Goal: Information Seeking & Learning: Learn about a topic

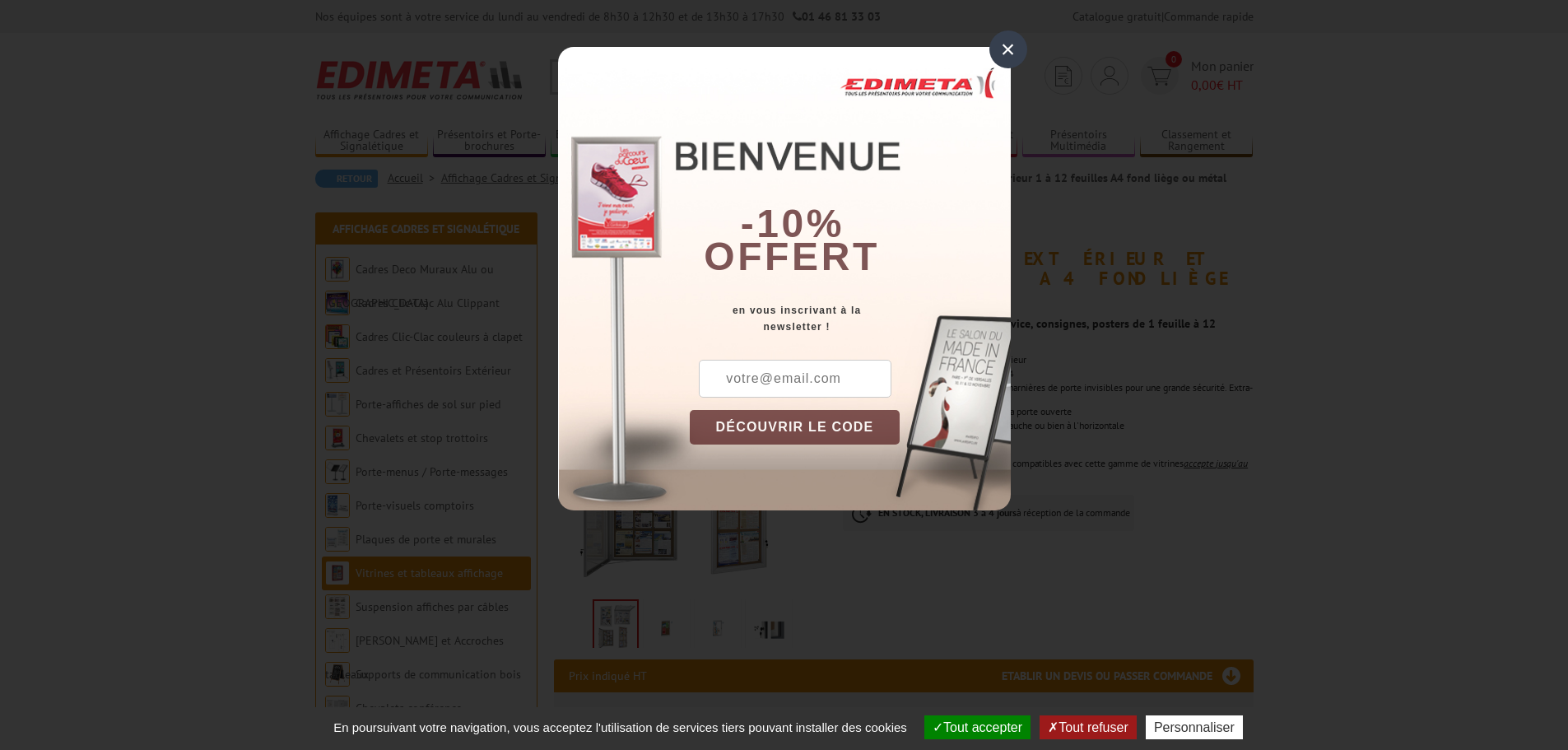
click at [998, 52] on div "×" at bounding box center [1009, 49] width 38 height 38
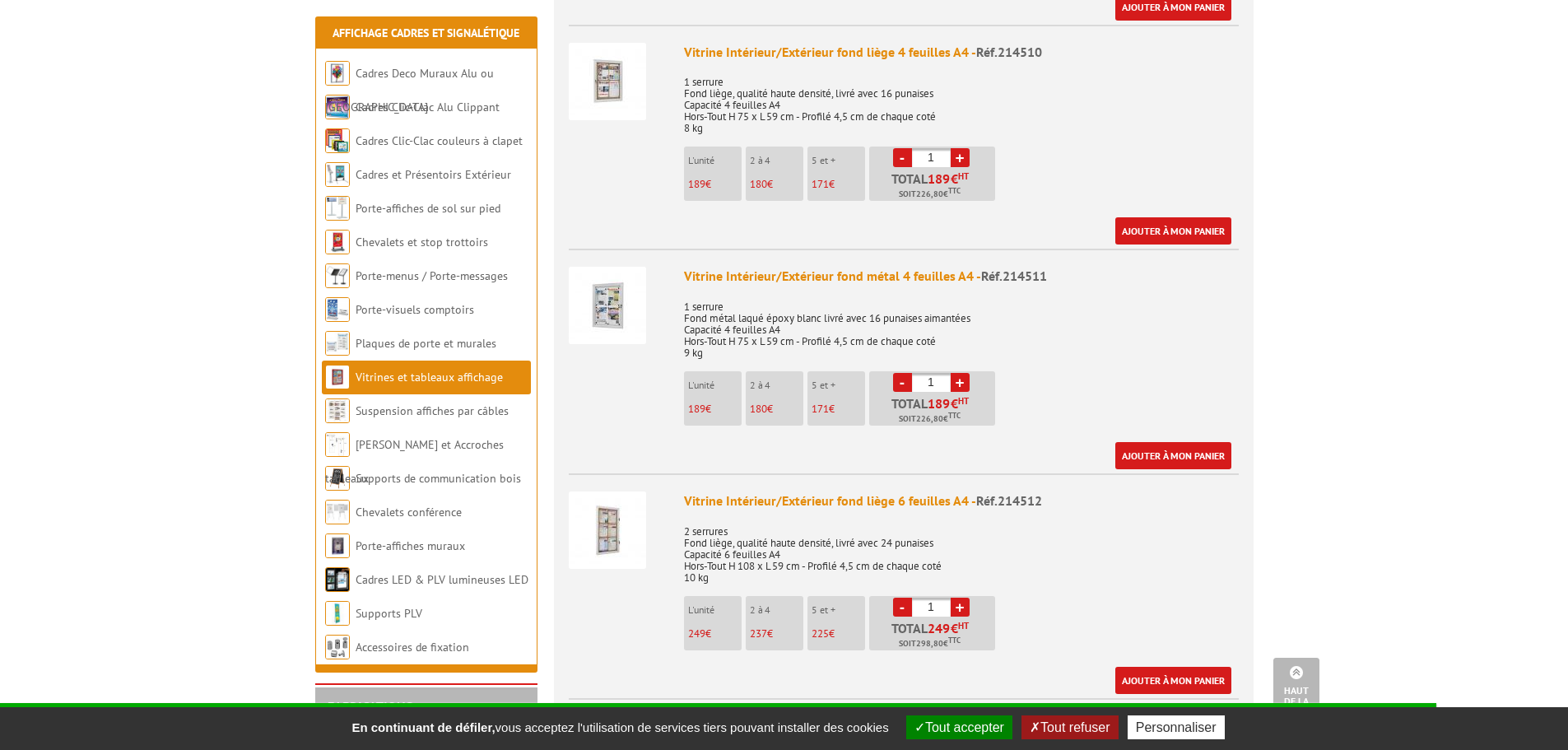
scroll to position [1564, 0]
click at [383, 210] on link "Porte-affiches de sol sur pied" at bounding box center [430, 209] width 147 height 15
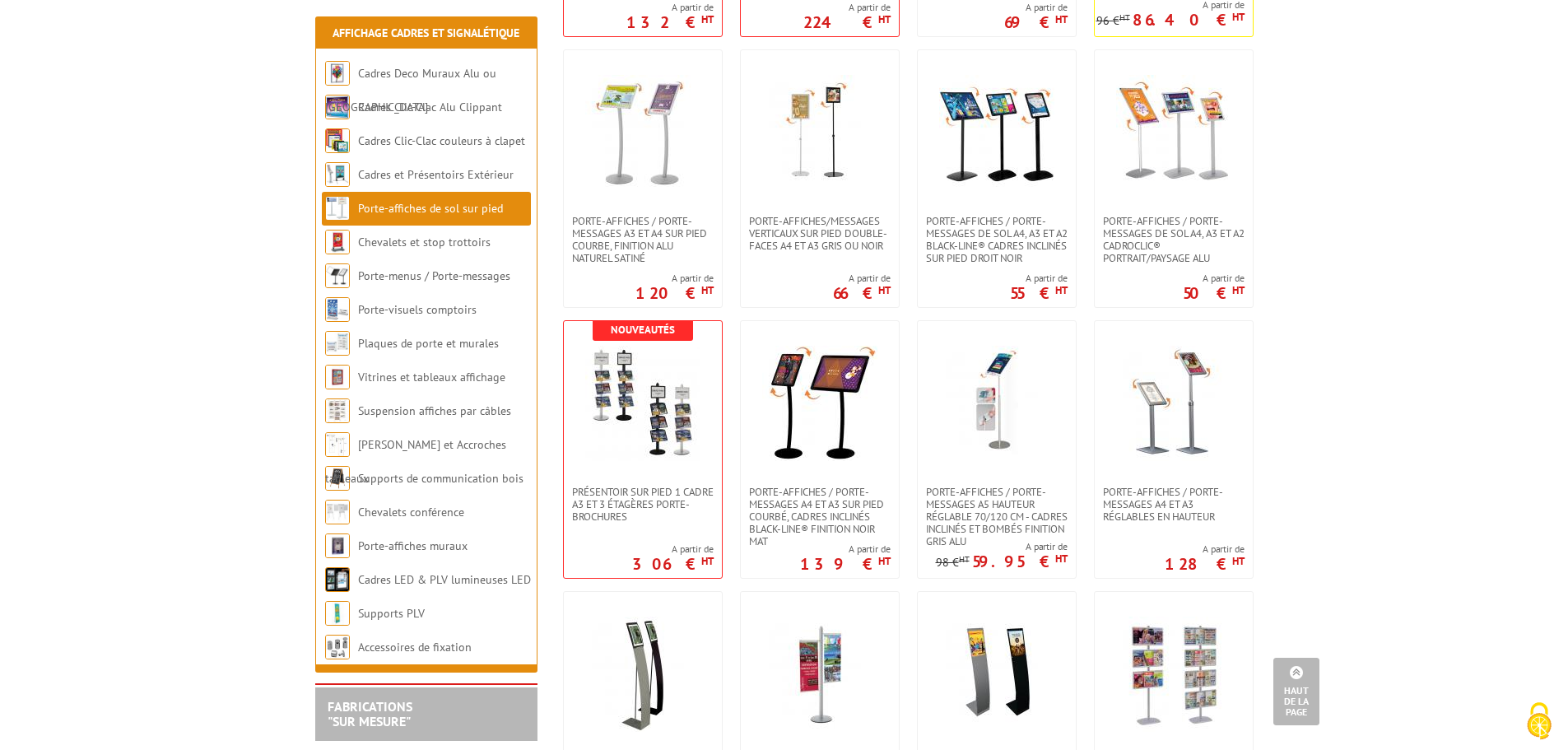
scroll to position [1482, 0]
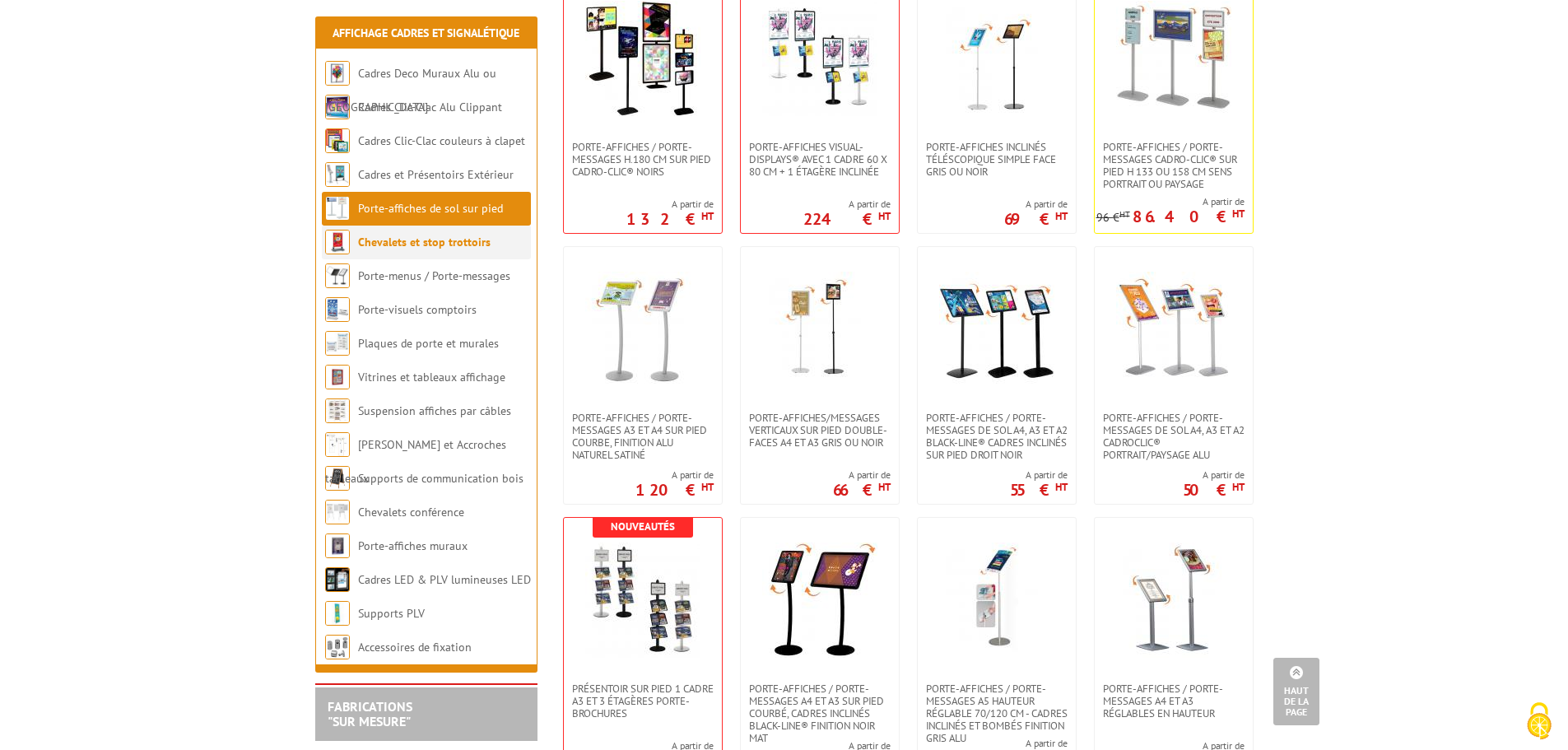
click at [441, 244] on link "Chevalets et stop trottoirs" at bounding box center [424, 242] width 132 height 15
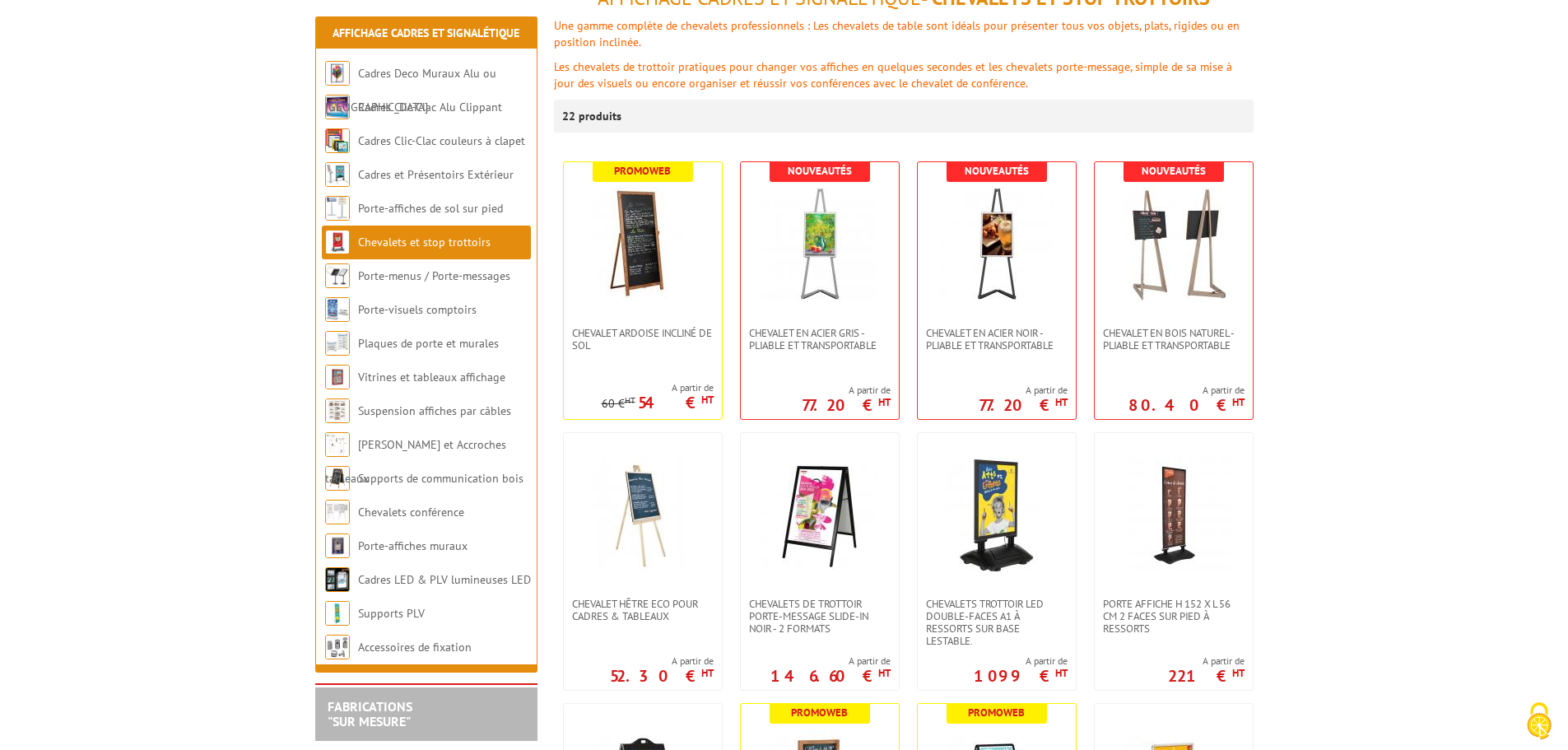
scroll to position [247, 0]
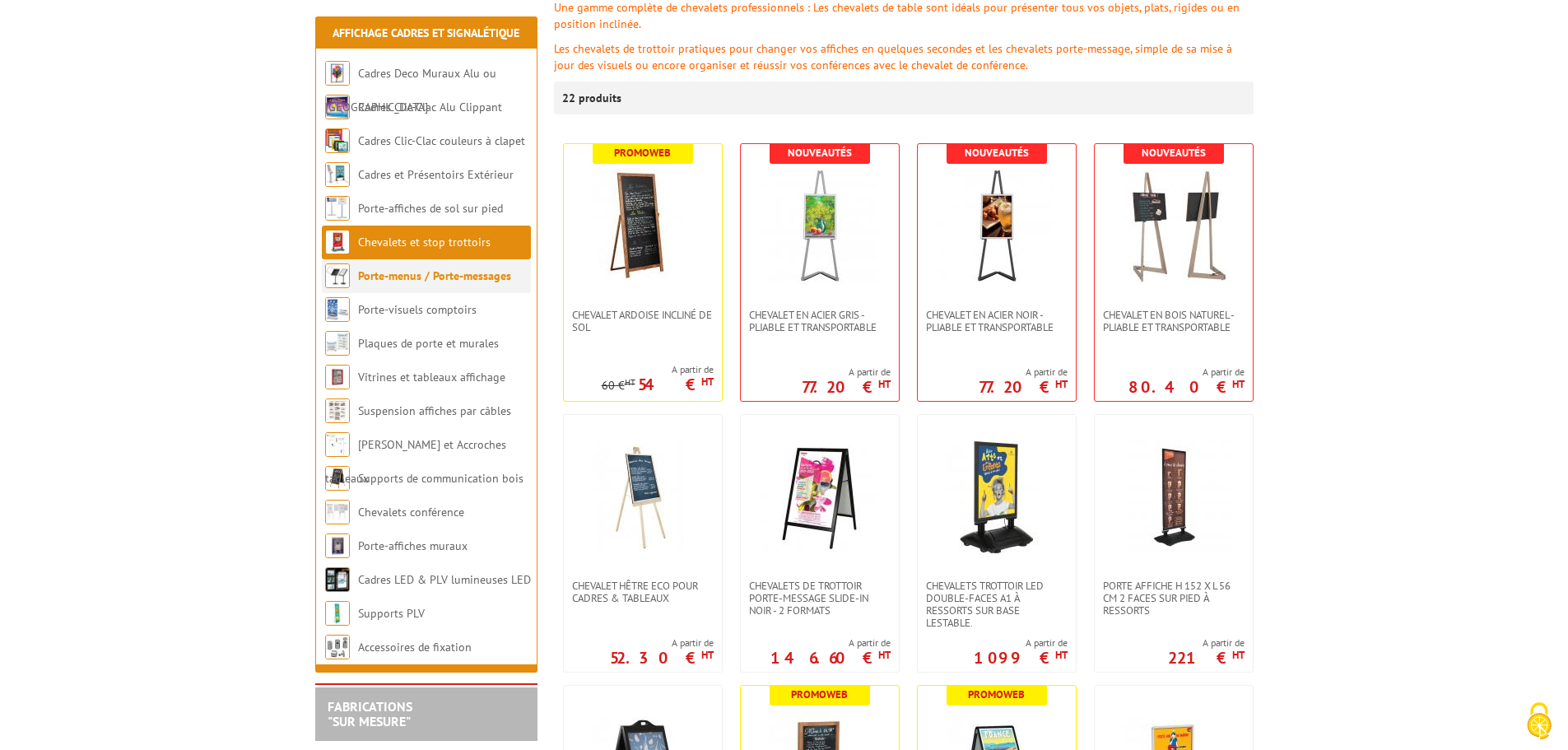
click at [425, 266] on li "Porte-menus / Porte-messages" at bounding box center [426, 277] width 209 height 34
click at [426, 278] on link "Porte-menus / Porte-messages" at bounding box center [435, 276] width 153 height 15
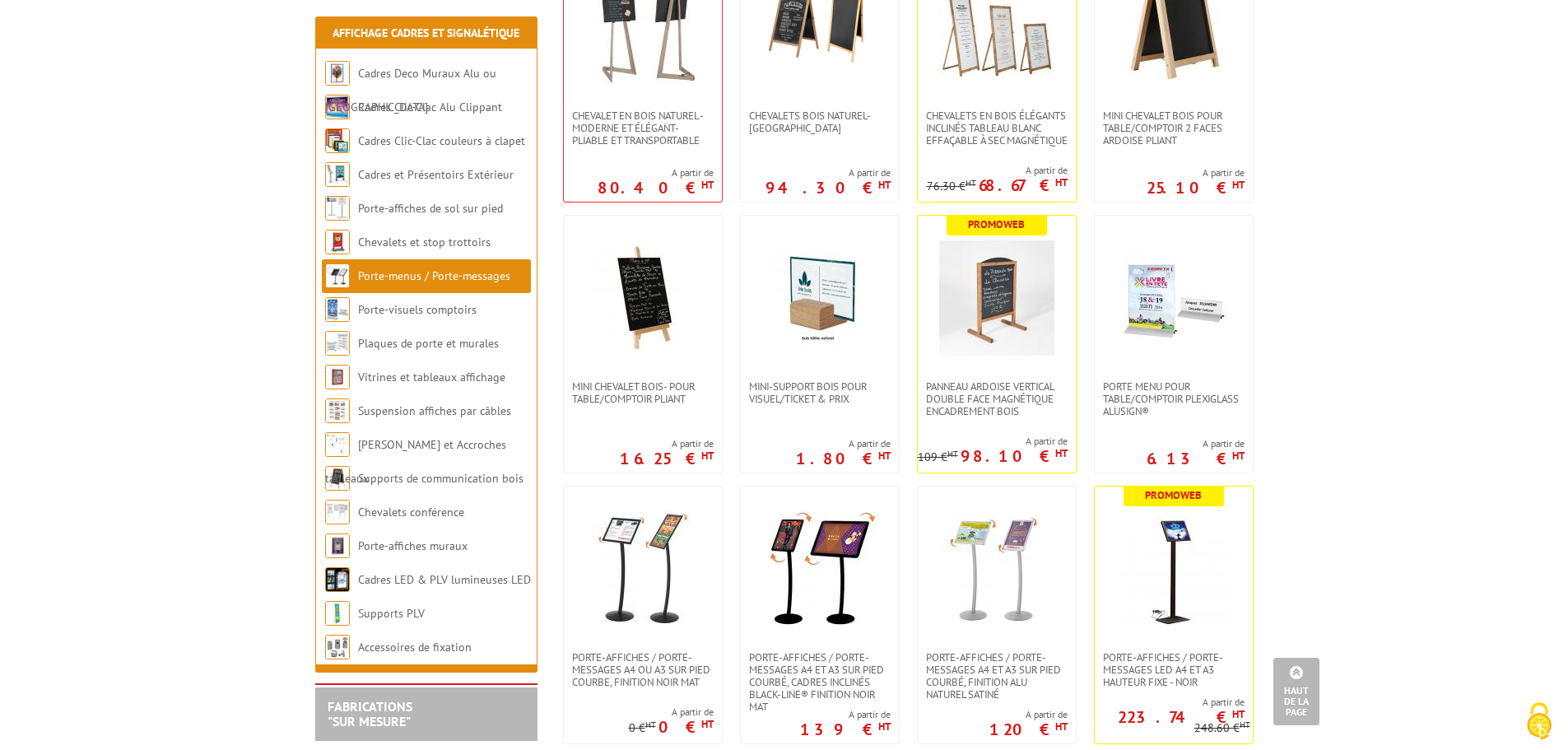
scroll to position [741, 0]
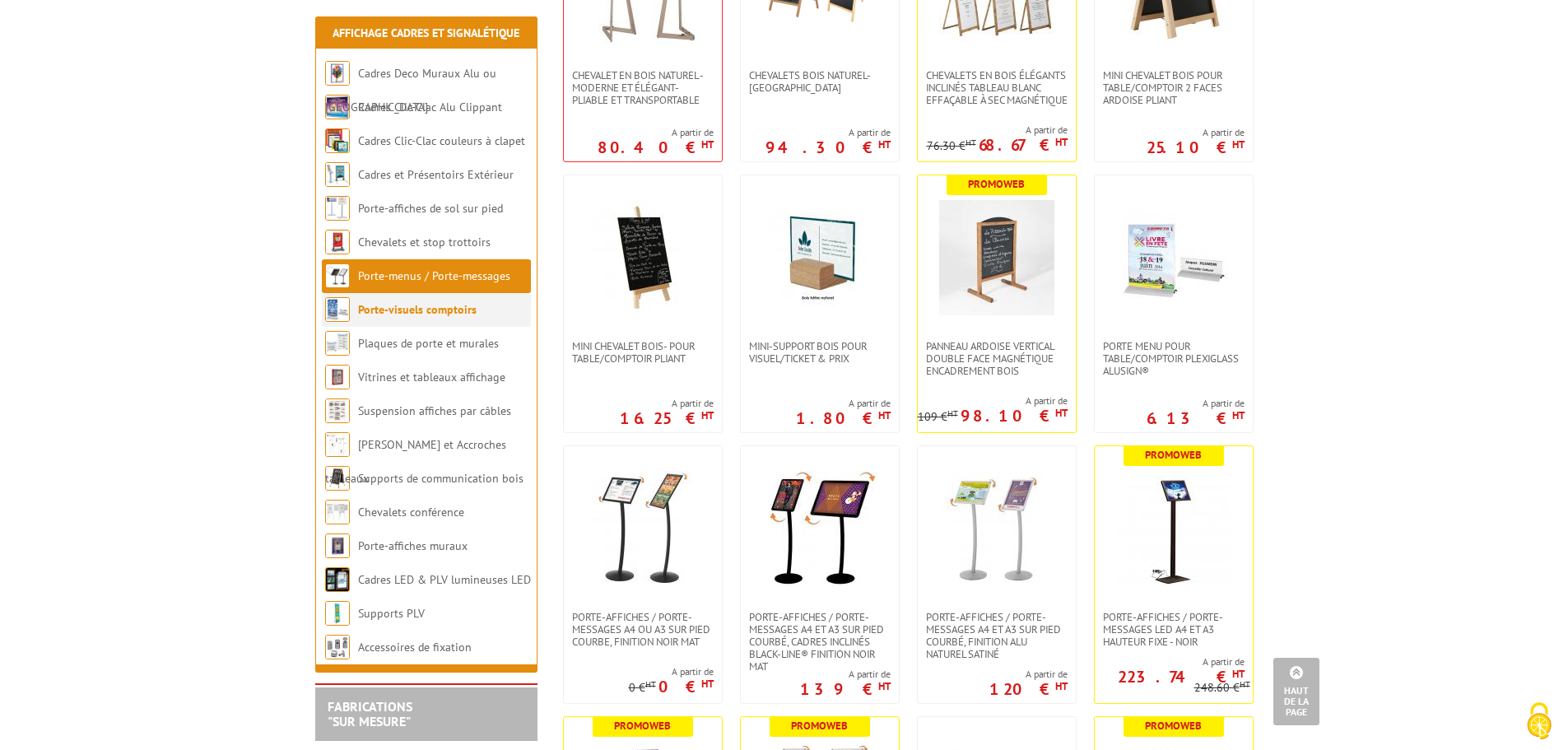
click at [411, 307] on link "Porte-visuels comptoirs" at bounding box center [418, 310] width 119 height 15
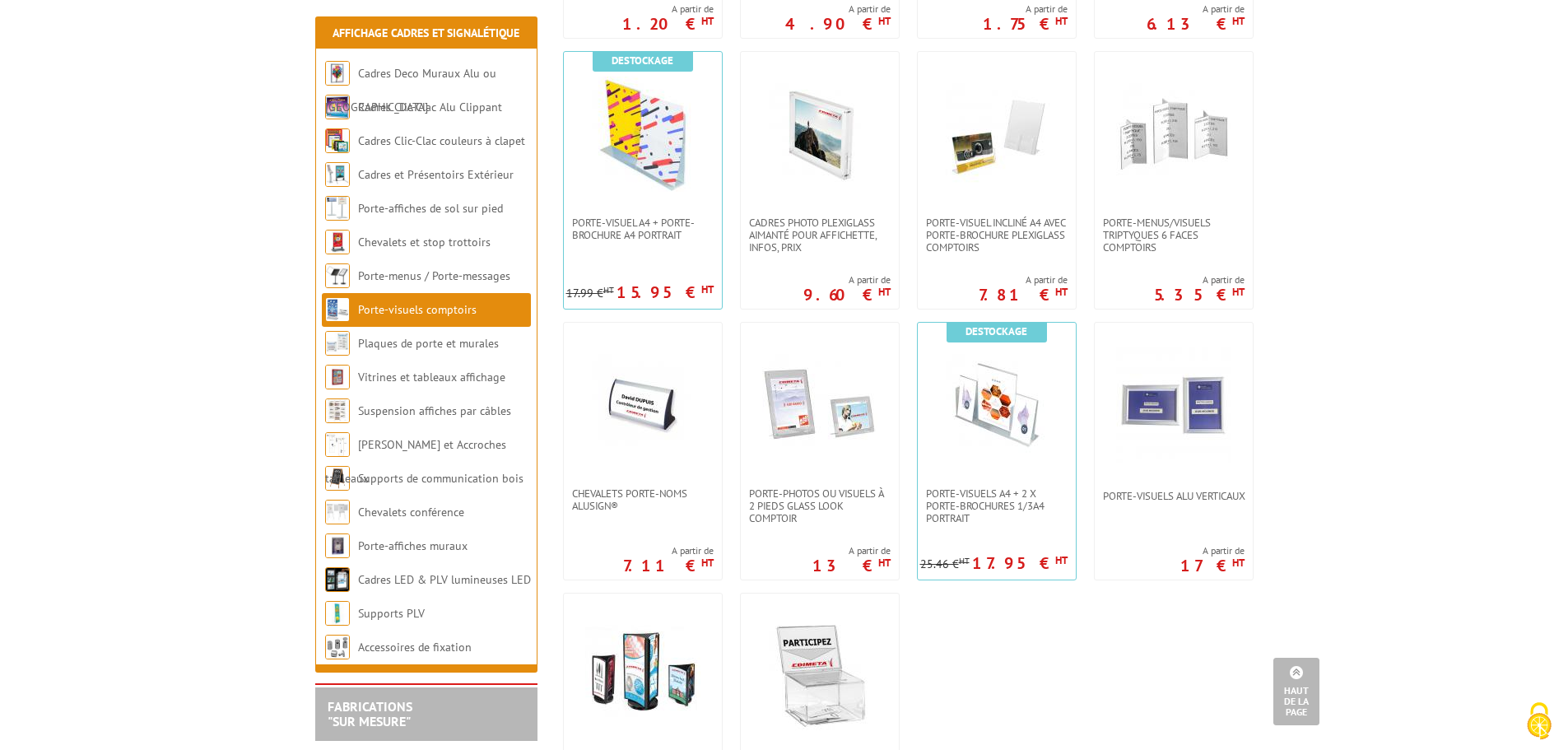
scroll to position [1317, 0]
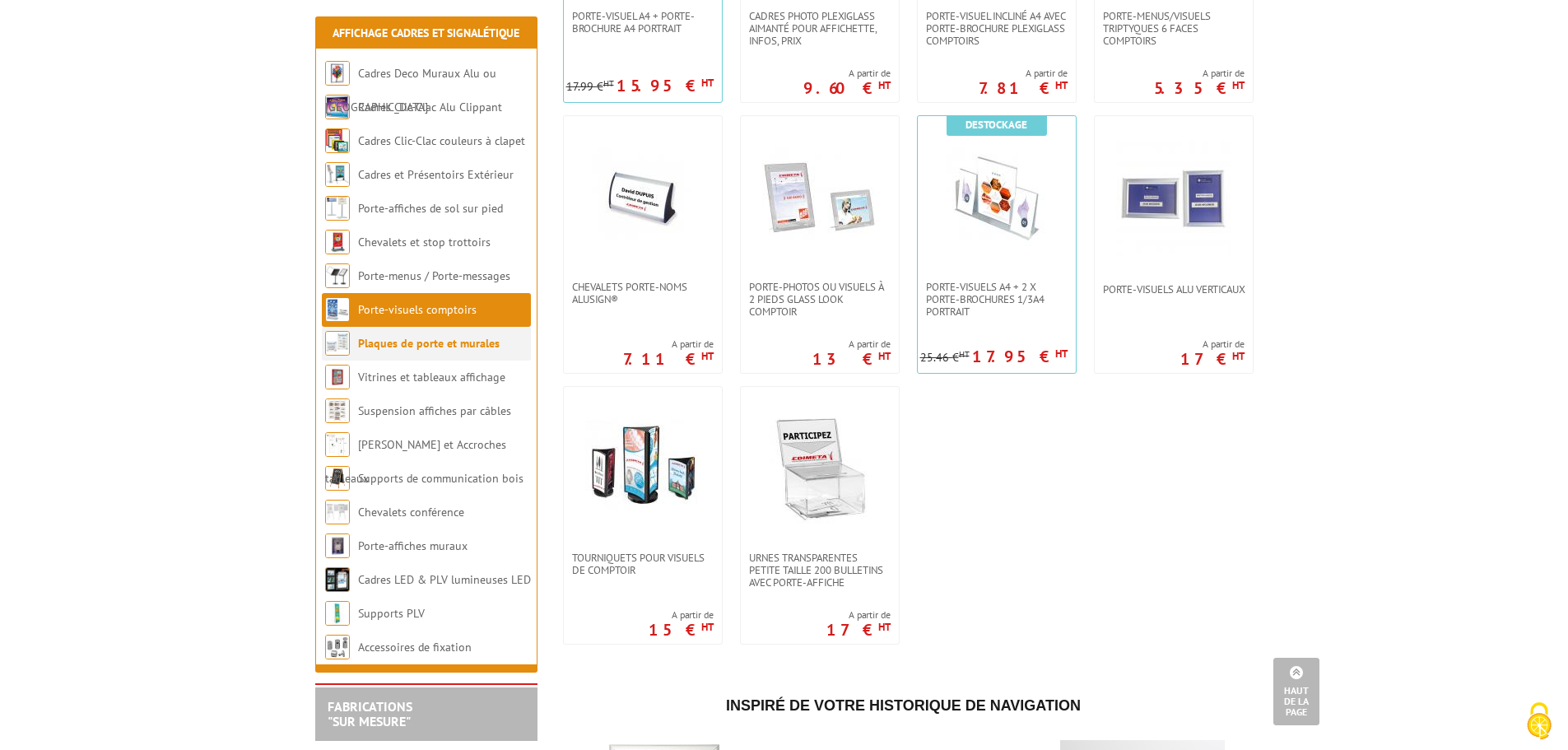
click at [427, 344] on link "Plaques de porte et murales" at bounding box center [429, 344] width 142 height 15
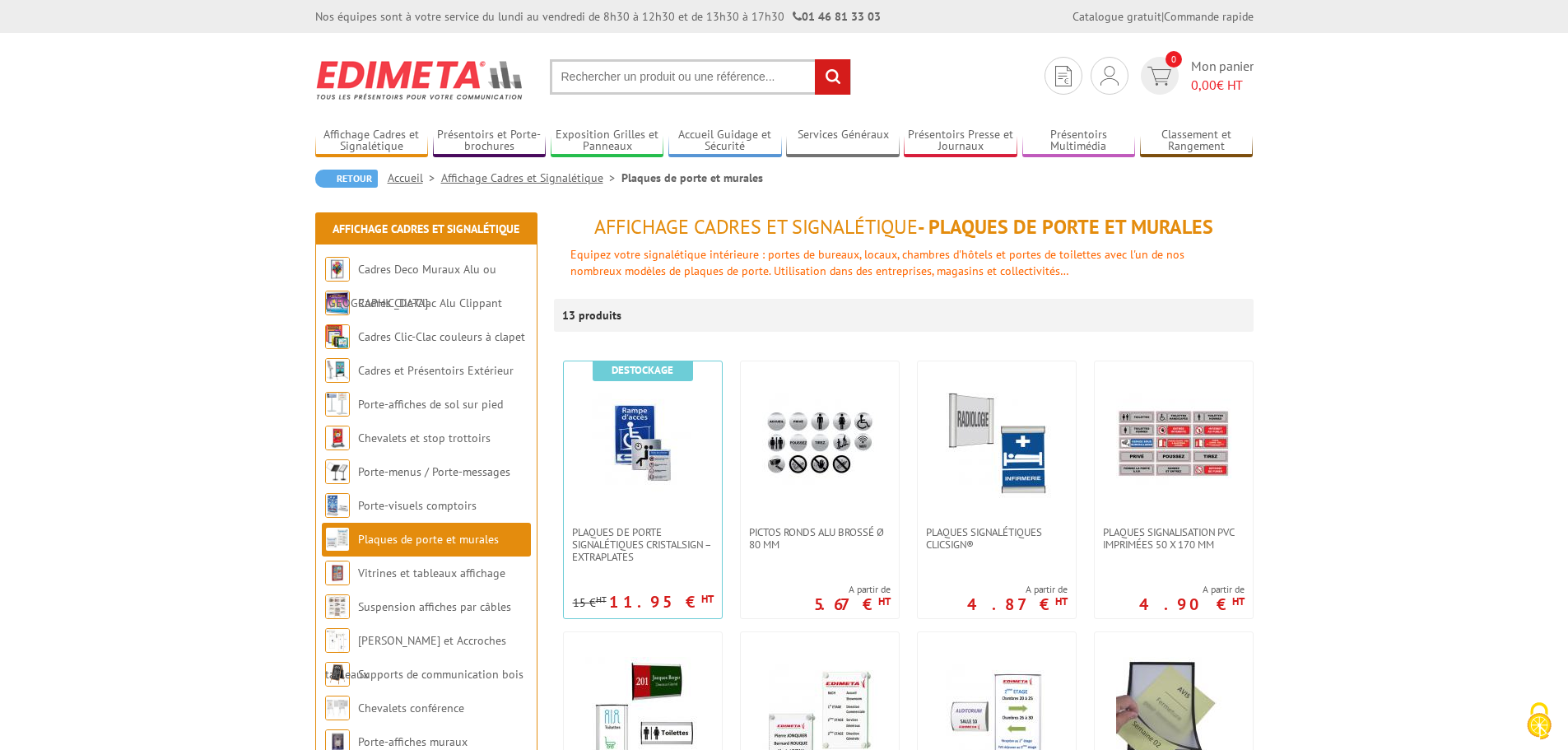
scroll to position [412, 0]
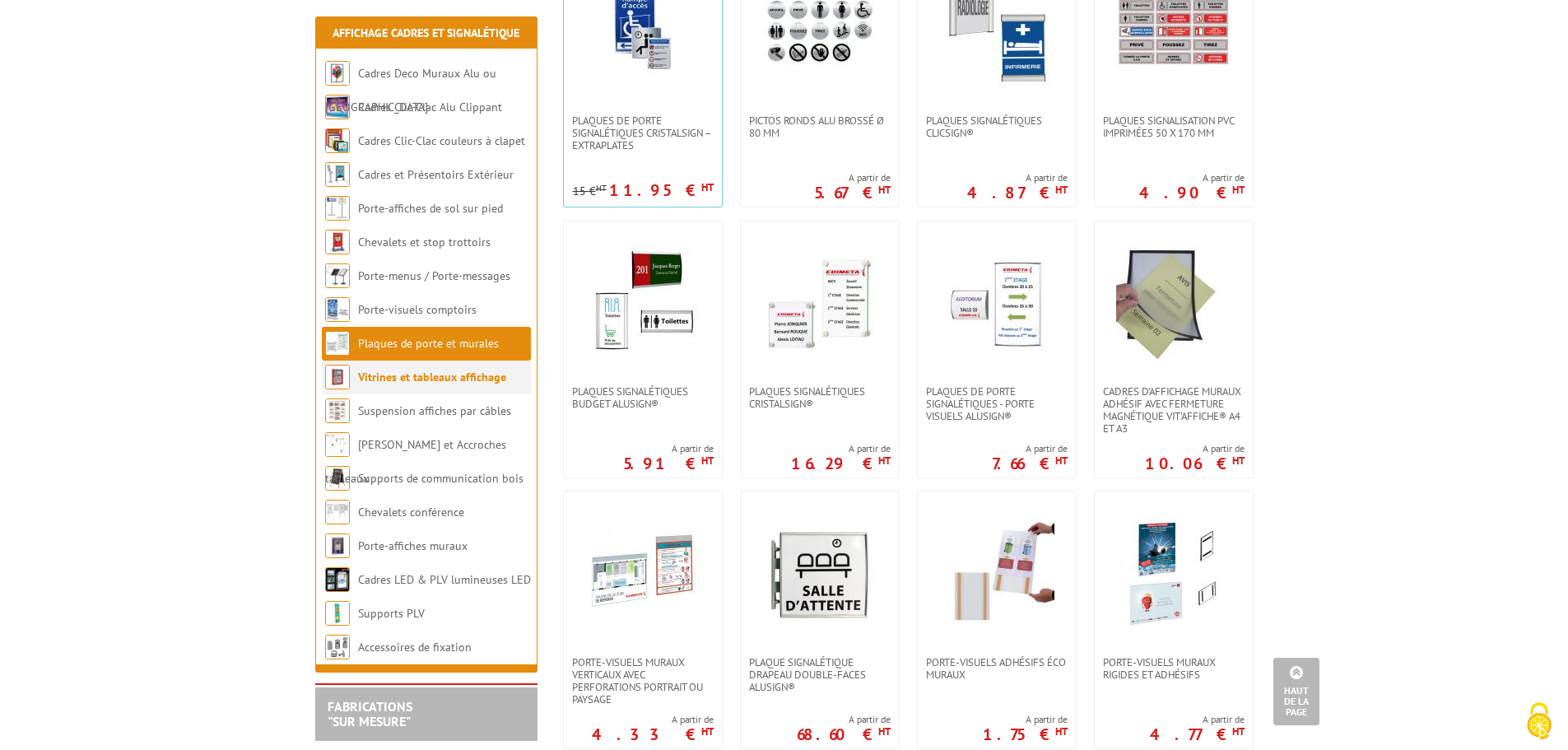
click at [466, 375] on link "Vitrines et tableaux affichage" at bounding box center [432, 377] width 148 height 15
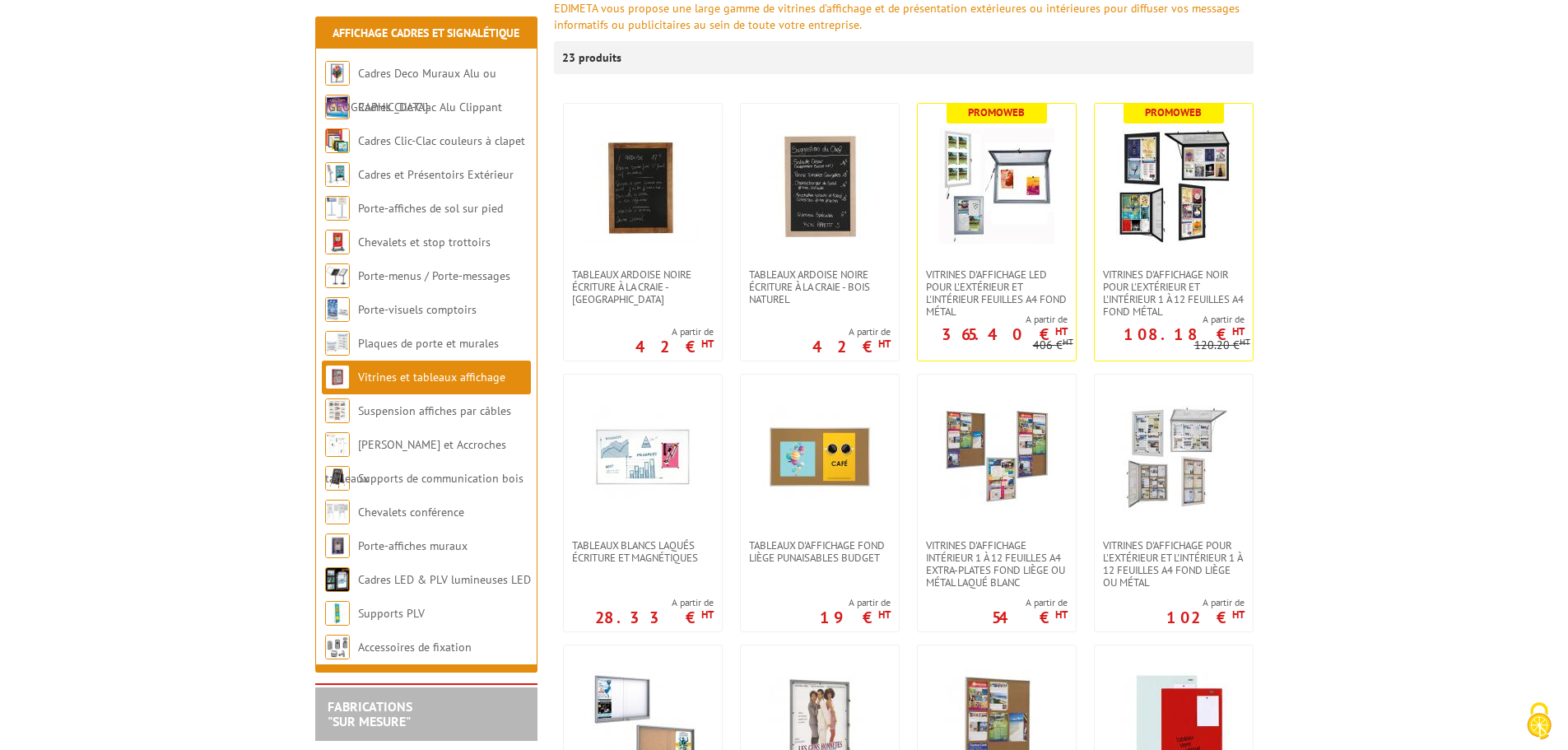
scroll to position [247, 0]
click at [1173, 282] on span "VITRINES D'AFFICHAGE NOIR POUR L'EXTÉRIEUR ET L'INTÉRIEUR 1 À 12 FEUILLES A4 FO…" at bounding box center [1174, 292] width 142 height 49
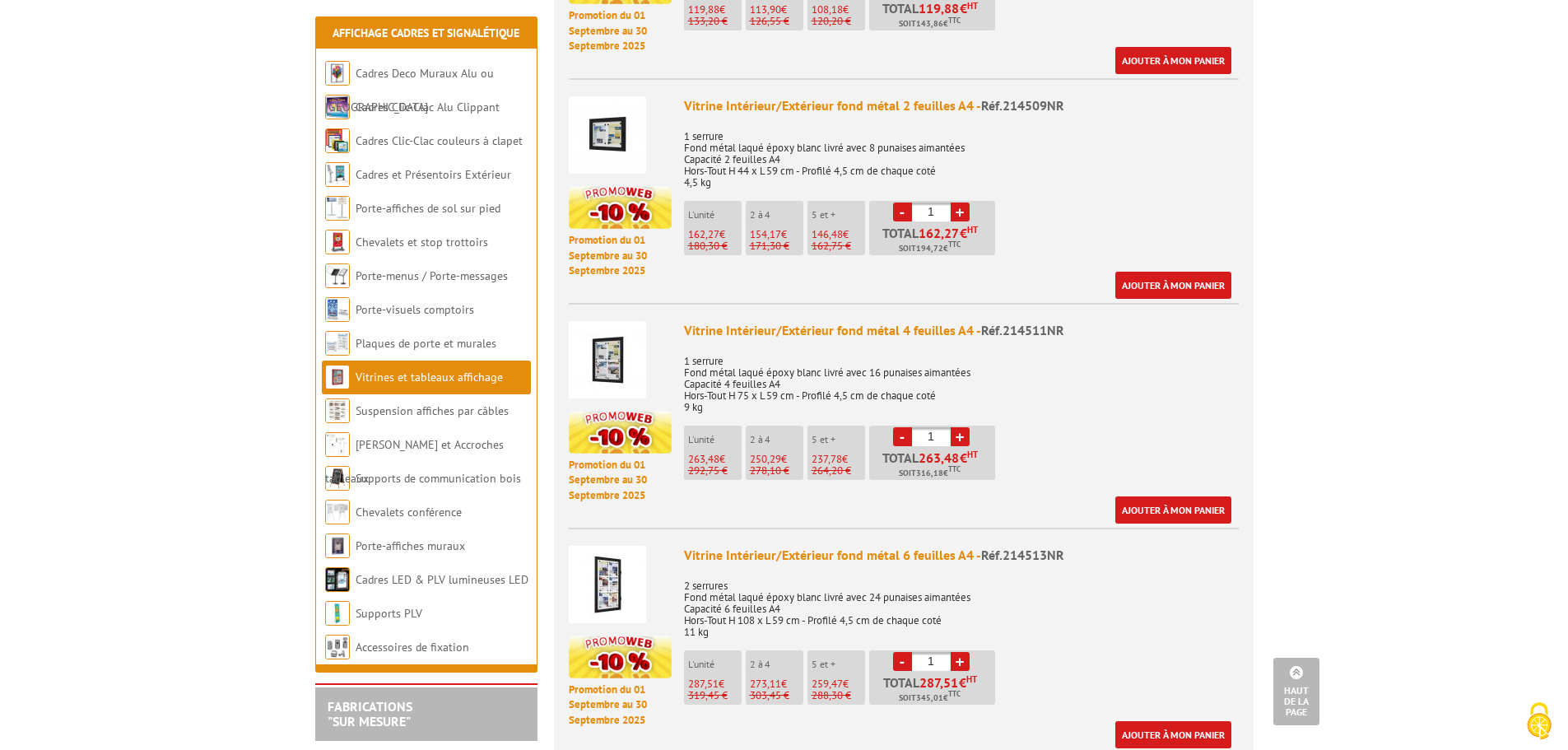
scroll to position [906, 0]
